Goal: Task Accomplishment & Management: Use online tool/utility

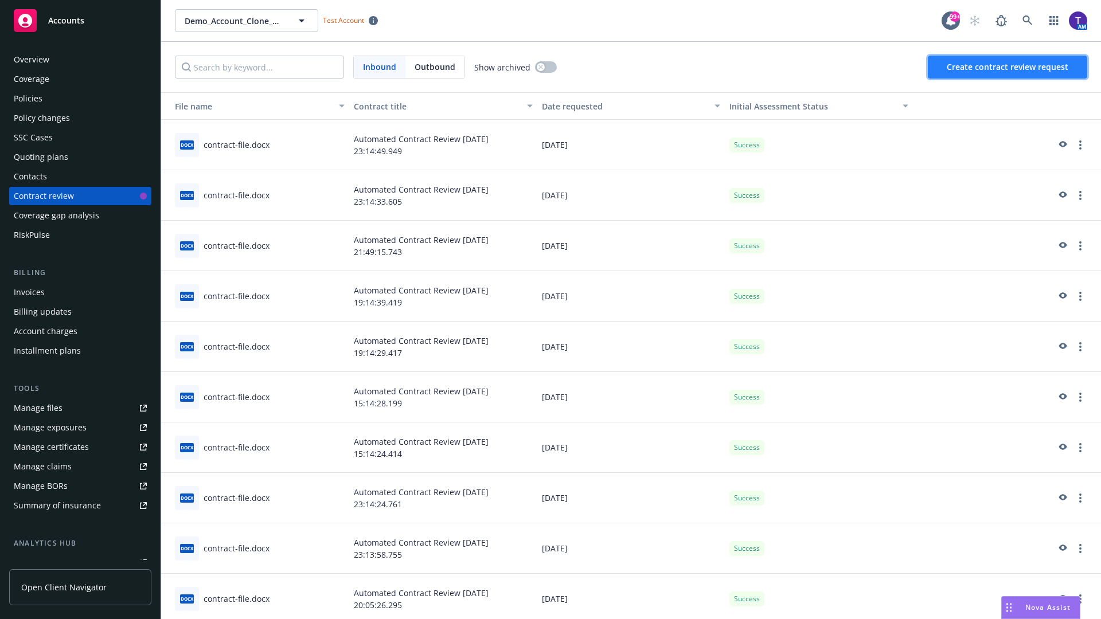
click at [1008, 67] on span "Create contract review request" at bounding box center [1007, 66] width 122 height 11
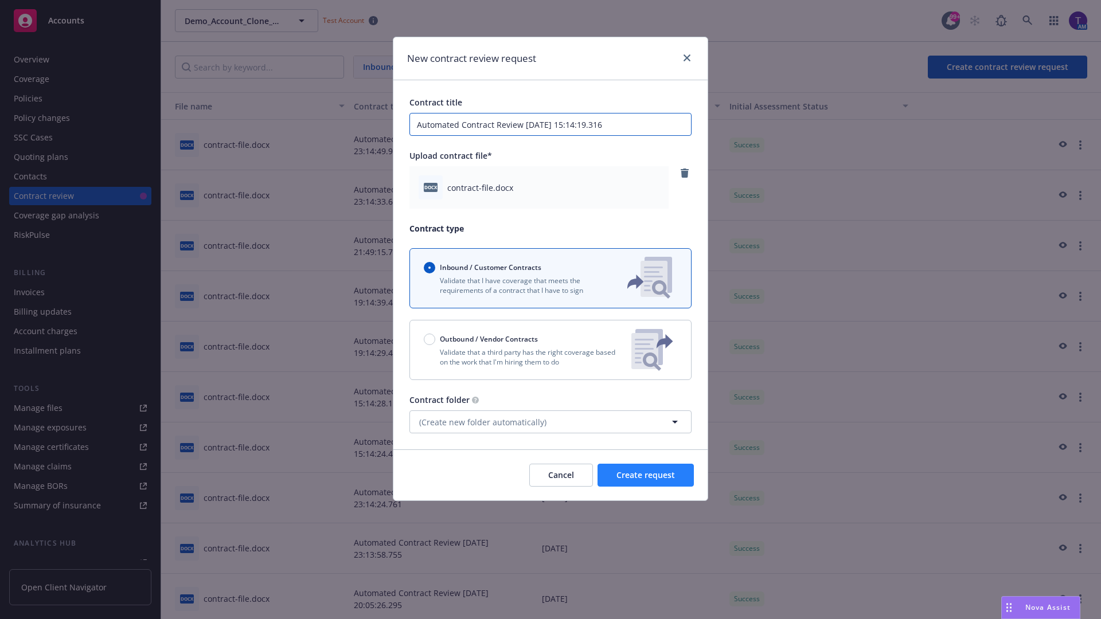
type input "Automated Contract Review [DATE] 15:14:19.316"
click at [646, 475] on span "Create request" at bounding box center [645, 475] width 58 height 11
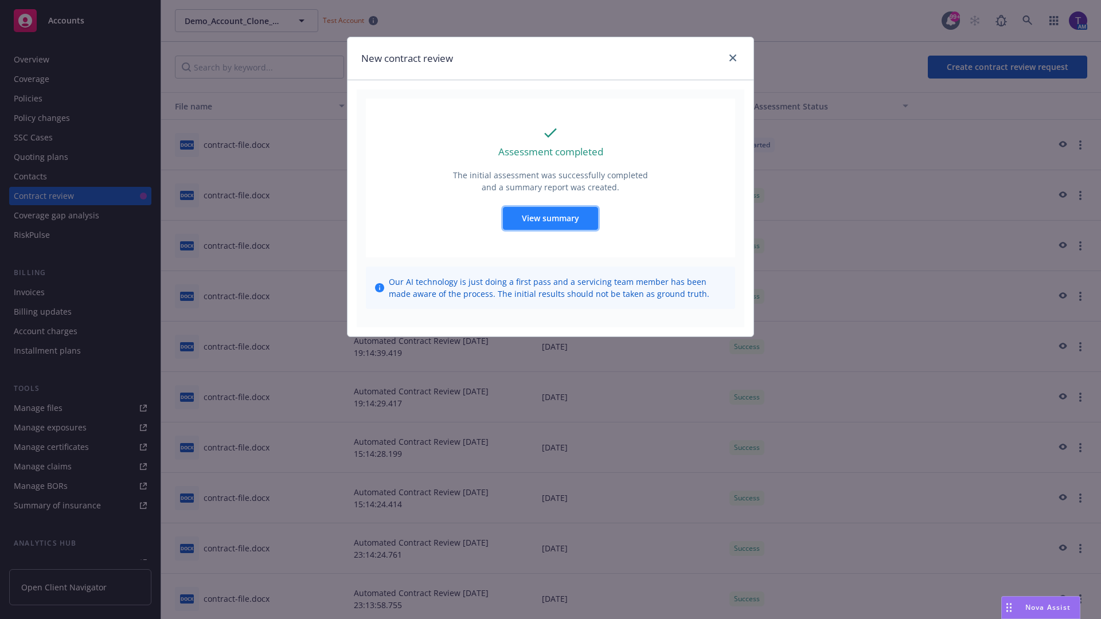
click at [550, 218] on span "View summary" at bounding box center [550, 218] width 57 height 11
